Goal: Information Seeking & Learning: Check status

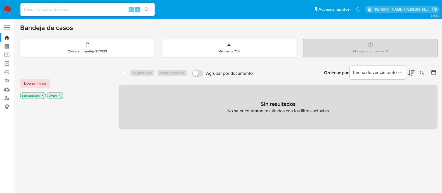
click at [91, 5] on div "Alt s" at bounding box center [87, 9] width 134 height 13
click at [89, 12] on input at bounding box center [87, 9] width 134 height 7
paste input "153432293"
type input "153432293"
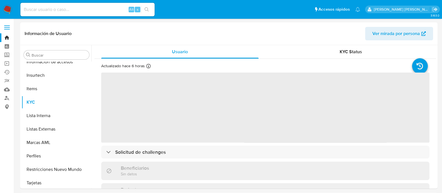
scroll to position [277, 0]
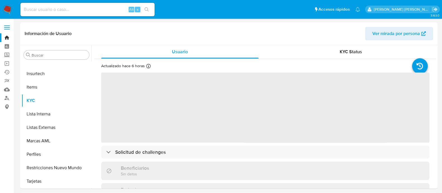
select select "10"
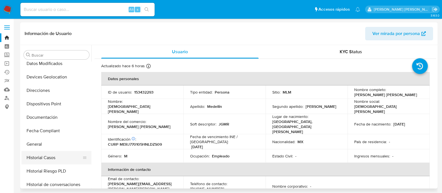
scroll to position [137, 0]
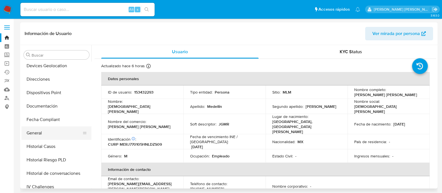
click at [38, 136] on button "General" at bounding box center [54, 132] width 65 height 13
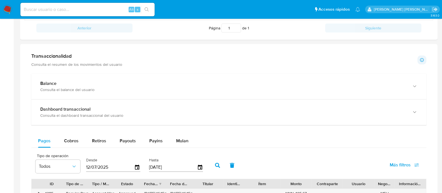
scroll to position [244, 0]
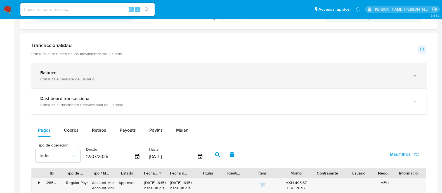
click at [130, 85] on div "Balance Consulta el balance del usuario" at bounding box center [228, 75] width 395 height 25
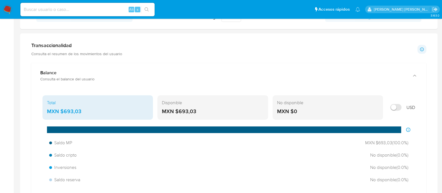
drag, startPoint x: 198, startPoint y: 110, endPoint x: 182, endPoint y: 108, distance: 16.3
click at [182, 108] on div "MXN $693,03" at bounding box center [213, 111] width 102 height 7
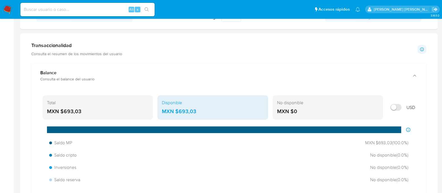
click at [107, 6] on input at bounding box center [87, 9] width 134 height 7
paste input "47813090"
type input "47813090"
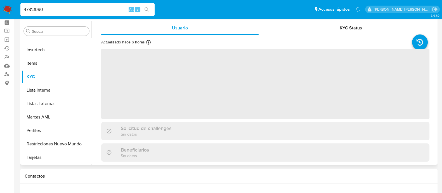
scroll to position [35, 0]
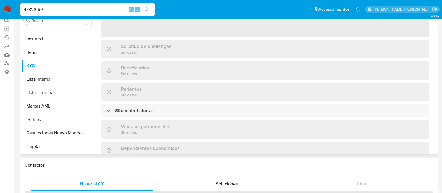
select select "10"
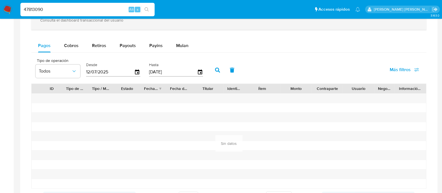
scroll to position [244, 0]
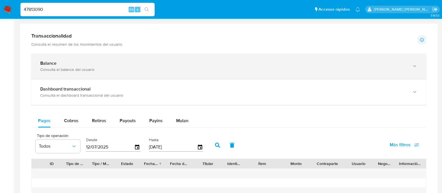
click at [73, 60] on div "Balance" at bounding box center [223, 63] width 366 height 6
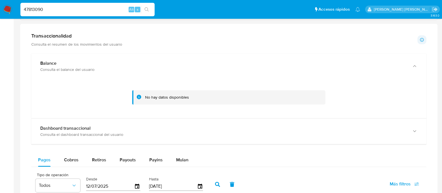
click at [64, 10] on input "47813090" at bounding box center [87, 9] width 134 height 7
paste input "2095738503"
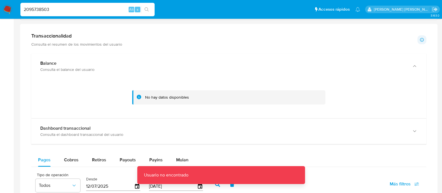
click at [64, 10] on input "2095738503" at bounding box center [87, 9] width 134 height 7
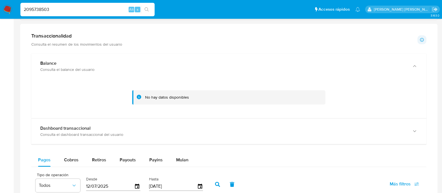
type input "2095738503"
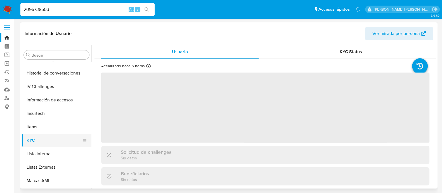
select select "10"
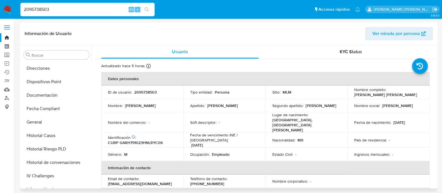
scroll to position [137, 0]
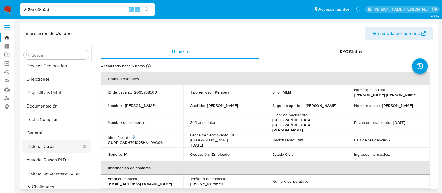
click at [41, 140] on button "Historial Casos" at bounding box center [54, 146] width 65 height 13
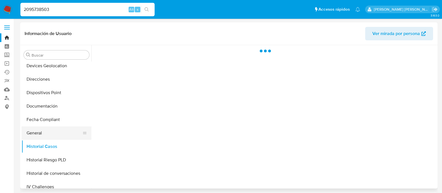
click at [40, 130] on button "General" at bounding box center [54, 132] width 65 height 13
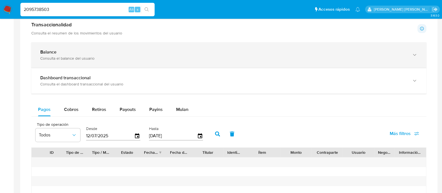
scroll to position [244, 0]
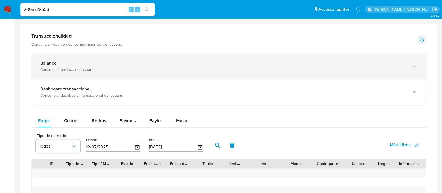
click at [88, 72] on div "Balance Consulta el balance del usuario" at bounding box center [228, 65] width 395 height 25
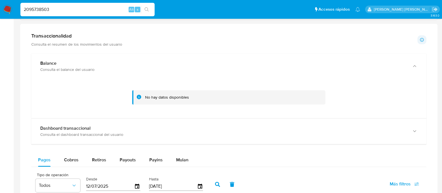
click at [92, 9] on input "2095738503" at bounding box center [87, 9] width 134 height 7
paste input "1362903488"
type input "1362903488"
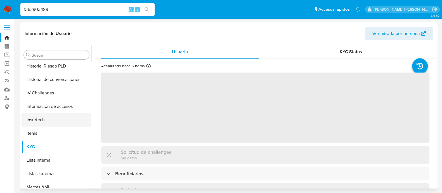
scroll to position [137, 0]
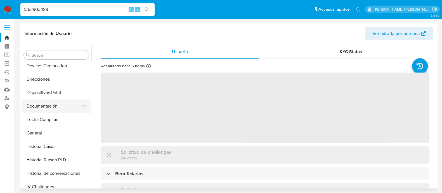
select select "10"
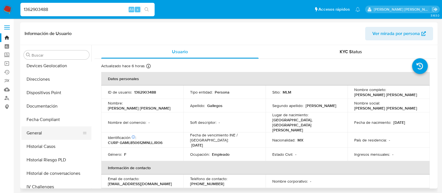
click at [33, 133] on button "General" at bounding box center [54, 132] width 65 height 13
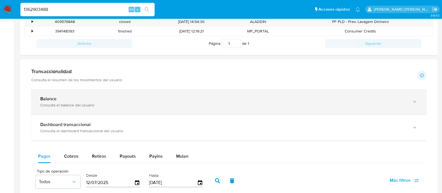
scroll to position [244, 0]
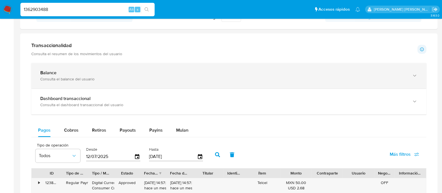
click at [87, 80] on div "Consulta el balance del usuario" at bounding box center [223, 78] width 366 height 5
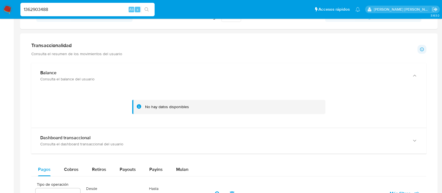
click at [65, 6] on input "1362903488" at bounding box center [87, 9] width 134 height 7
paste input "420641551"
type input "1420641551"
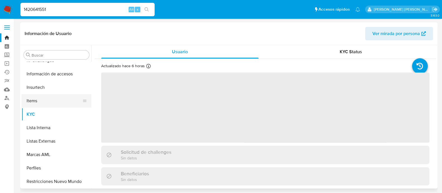
scroll to position [277, 0]
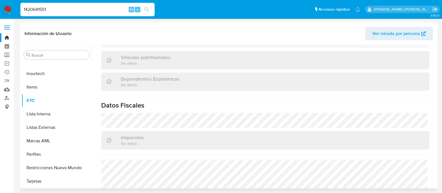
select select "10"
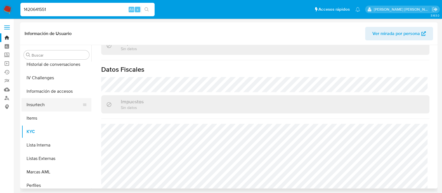
scroll to position [207, 0]
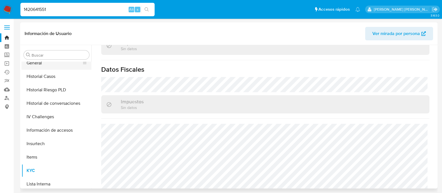
click at [27, 65] on button "General" at bounding box center [54, 62] width 65 height 13
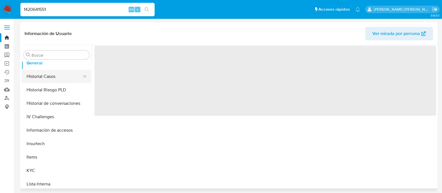
scroll to position [0, 0]
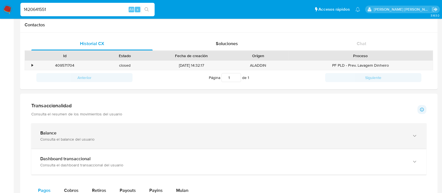
click at [73, 131] on div "Balance" at bounding box center [223, 133] width 366 height 6
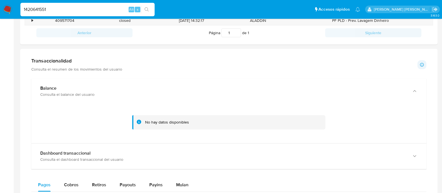
scroll to position [244, 0]
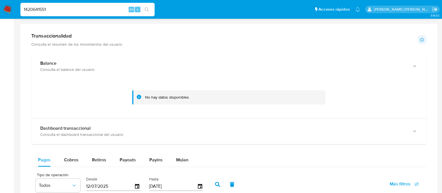
click at [103, 12] on input "1420641551" at bounding box center [87, 9] width 134 height 7
paste input "72241192"
type input "722411921"
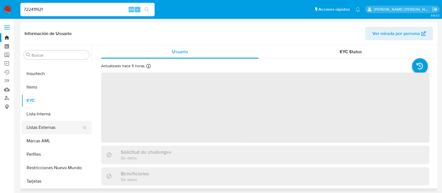
select select "10"
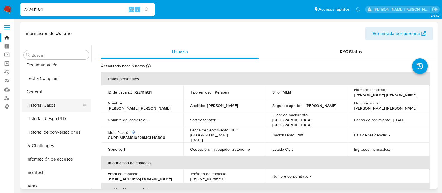
scroll to position [172, 0]
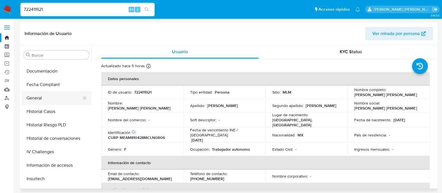
click at [41, 97] on button "General" at bounding box center [54, 97] width 65 height 13
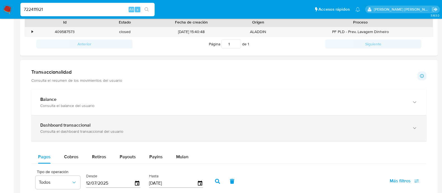
scroll to position [210, 0]
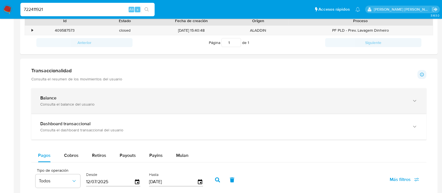
click at [115, 105] on div "Consulta el balance del usuario" at bounding box center [223, 104] width 366 height 5
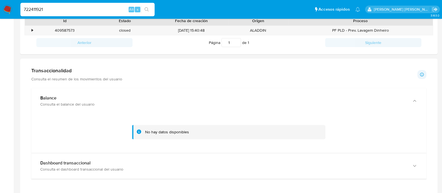
click at [73, 4] on div "722411921 Alt s" at bounding box center [87, 9] width 134 height 13
click at [71, 6] on input "722411921" at bounding box center [87, 9] width 134 height 7
click at [71, 8] on input "722411921" at bounding box center [87, 9] width 134 height 7
paste input "667229136"
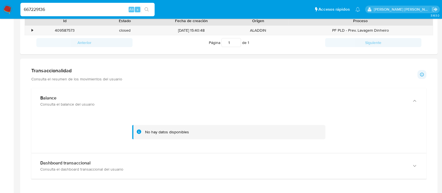
type input "667229136"
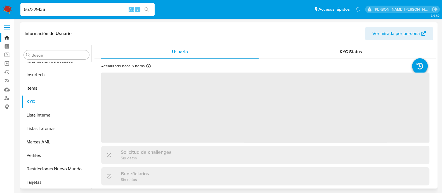
scroll to position [277, 0]
select select "10"
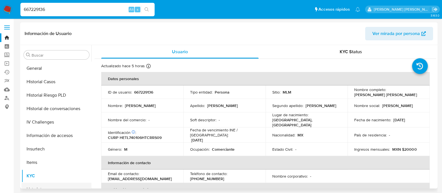
scroll to position [172, 0]
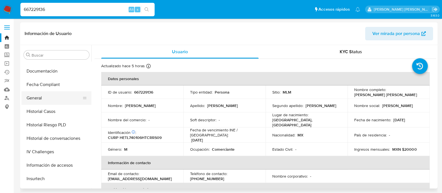
click at [56, 98] on button "General" at bounding box center [54, 97] width 65 height 13
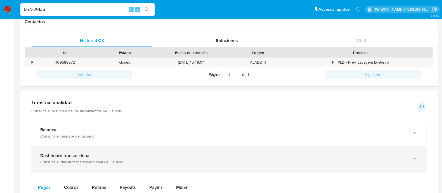
scroll to position [210, 0]
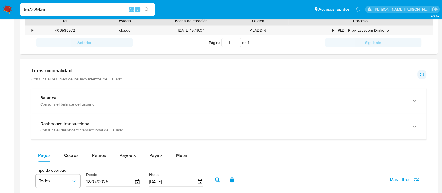
click at [73, 79] on p "Consulta el resumen de los movimientos del usuario" at bounding box center [76, 78] width 91 height 5
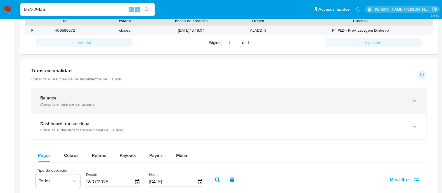
click at [70, 106] on div "Consulta el balance del usuario" at bounding box center [223, 104] width 366 height 5
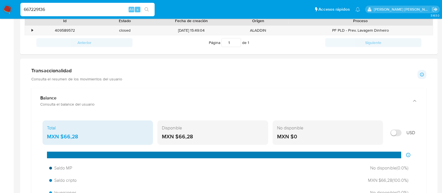
drag, startPoint x: 192, startPoint y: 135, endPoint x: 181, endPoint y: 135, distance: 11.2
click at [181, 135] on div "MXN $66,28" at bounding box center [213, 136] width 102 height 7
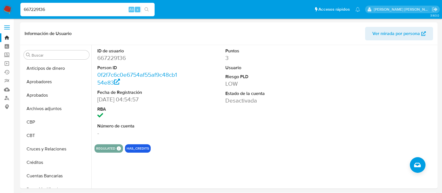
select select "10"
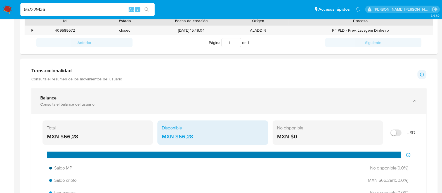
scroll to position [172, 0]
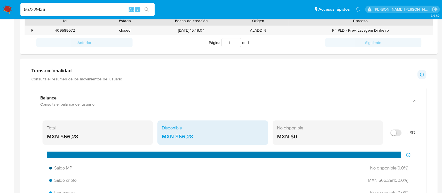
click at [68, 13] on div "667229136 Alt s" at bounding box center [87, 9] width 134 height 13
click at [65, 12] on input "667229136" at bounding box center [87, 9] width 134 height 7
paste input "1203147165"
type input "1203147165"
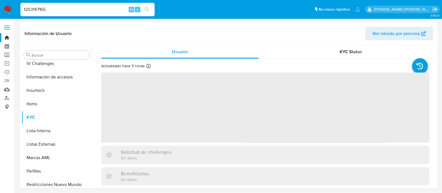
scroll to position [277, 0]
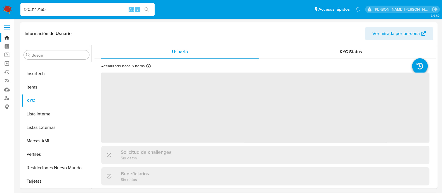
select select "10"
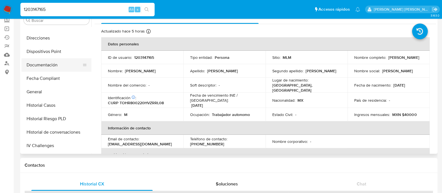
scroll to position [137, 0]
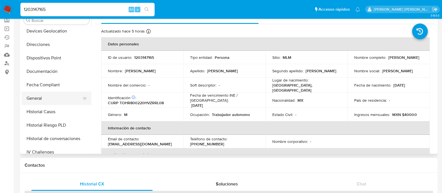
click at [35, 98] on button "General" at bounding box center [54, 97] width 65 height 13
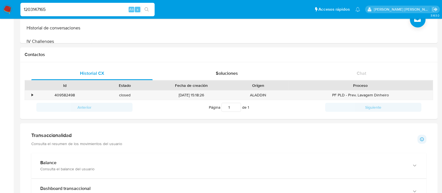
scroll to position [244, 0]
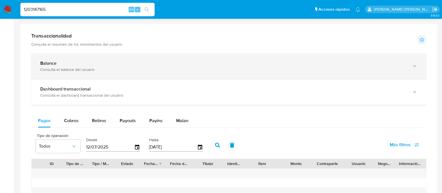
click at [103, 65] on div "Balance Consulta el balance del usuario" at bounding box center [223, 65] width 366 height 11
